Goal: Check status: Check status

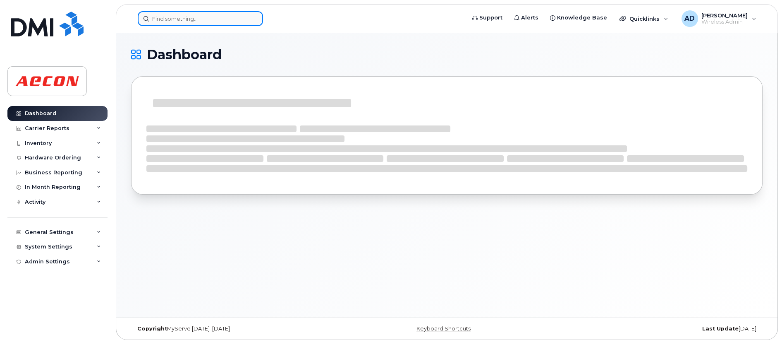
click at [212, 19] on input at bounding box center [200, 18] width 125 height 15
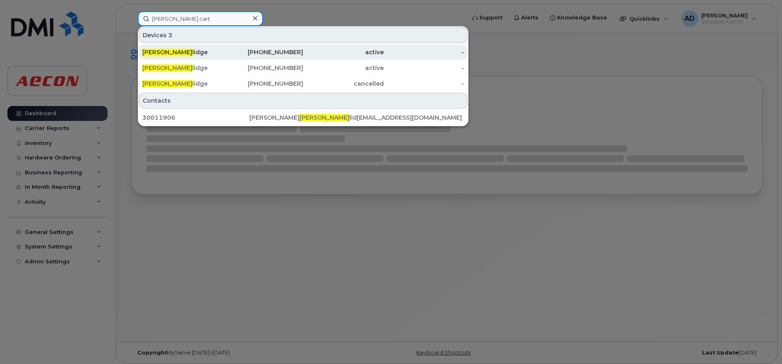
type input "[PERSON_NAME] cart"
click at [305, 53] on div "active" at bounding box center [343, 52] width 81 height 8
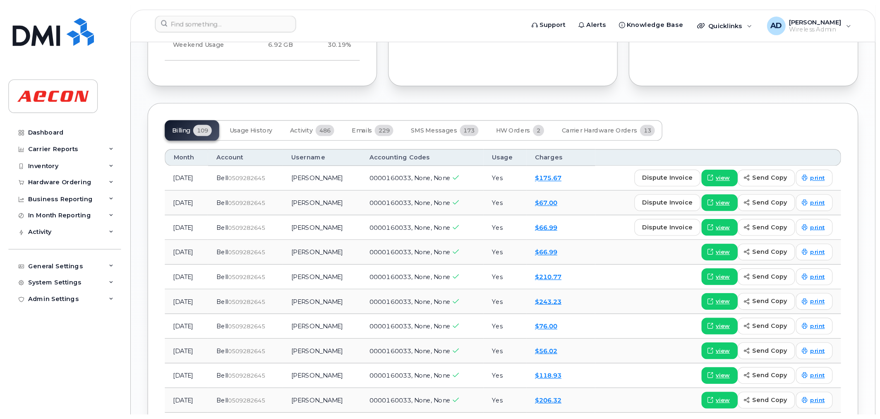
scroll to position [965, 0]
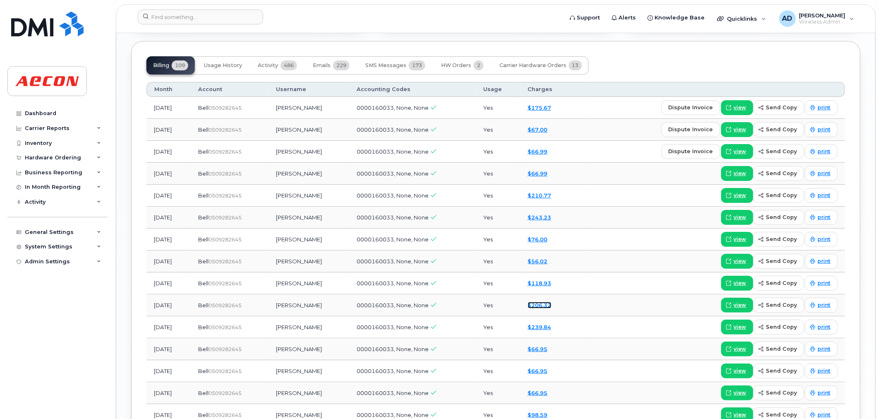
click at [543, 306] on link "$206.32" at bounding box center [540, 305] width 24 height 7
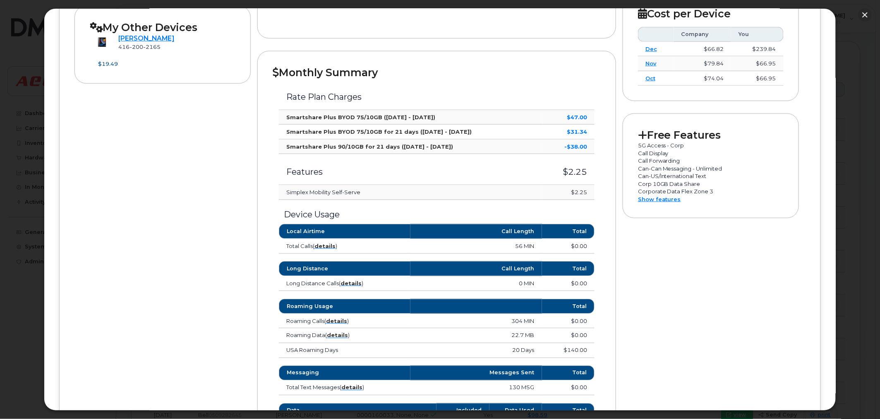
scroll to position [321, 0]
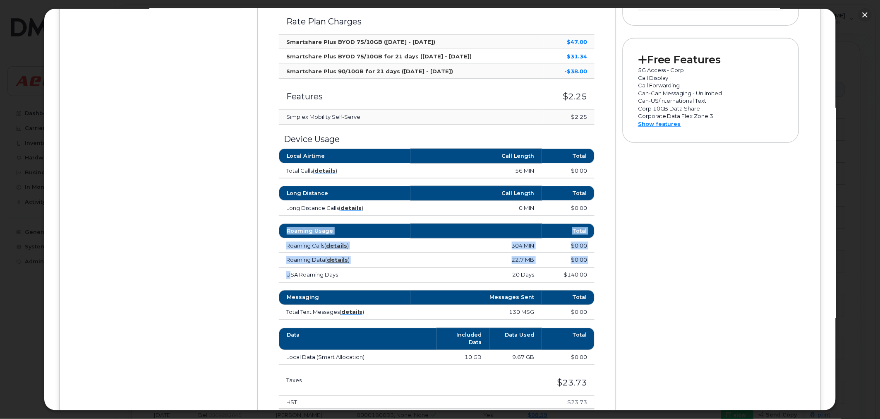
drag, startPoint x: 287, startPoint y: 272, endPoint x: 663, endPoint y: 266, distance: 376.6
click at [663, 266] on div "Device Details [PERSON_NAME] [PHONE_NUMBER] Bell, iPhone 13 Pro Max [GEOGRAPHIC…" at bounding box center [439, 132] width 731 height 672
click at [613, 304] on div "Monthly Summary Rate Plan Charges Smartshare Plus BYOD 75/10GB ([DATE] - [DATE]…" at bounding box center [436, 216] width 359 height 480
